Goal: Task Accomplishment & Management: Manage account settings

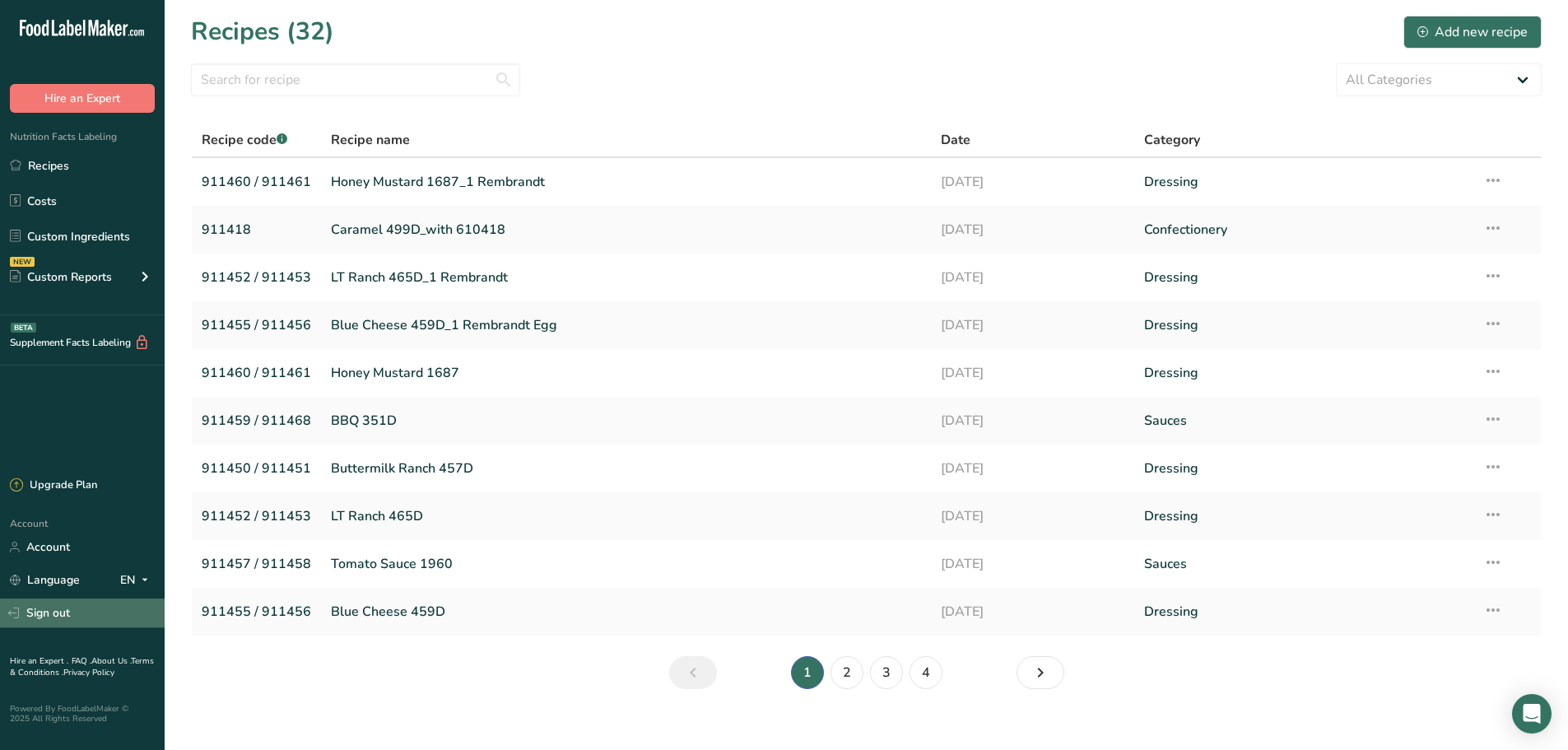
click at [77, 616] on link "Sign out" at bounding box center [82, 612] width 165 height 29
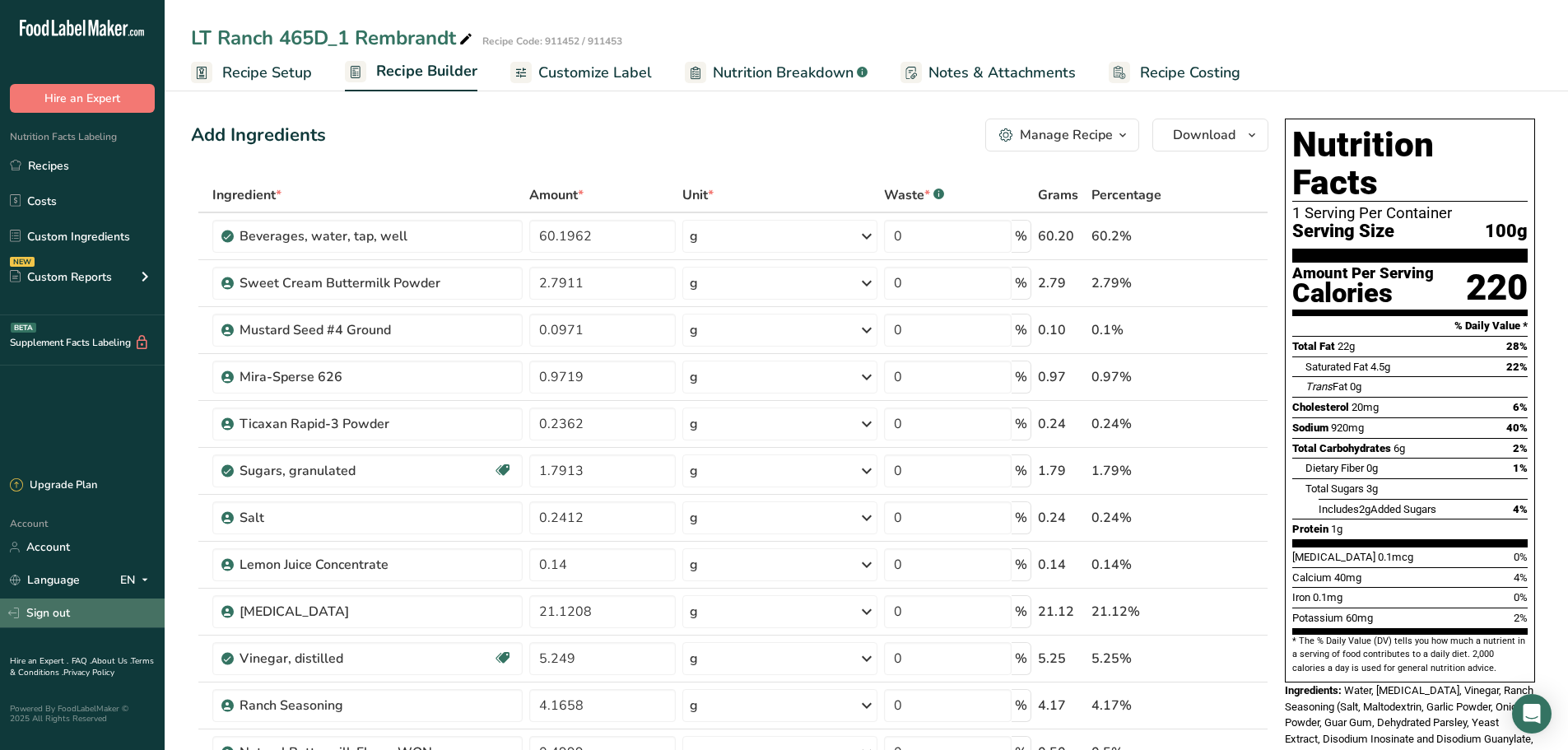
click at [69, 614] on link "Sign out" at bounding box center [82, 612] width 165 height 29
